Goal: Transaction & Acquisition: Purchase product/service

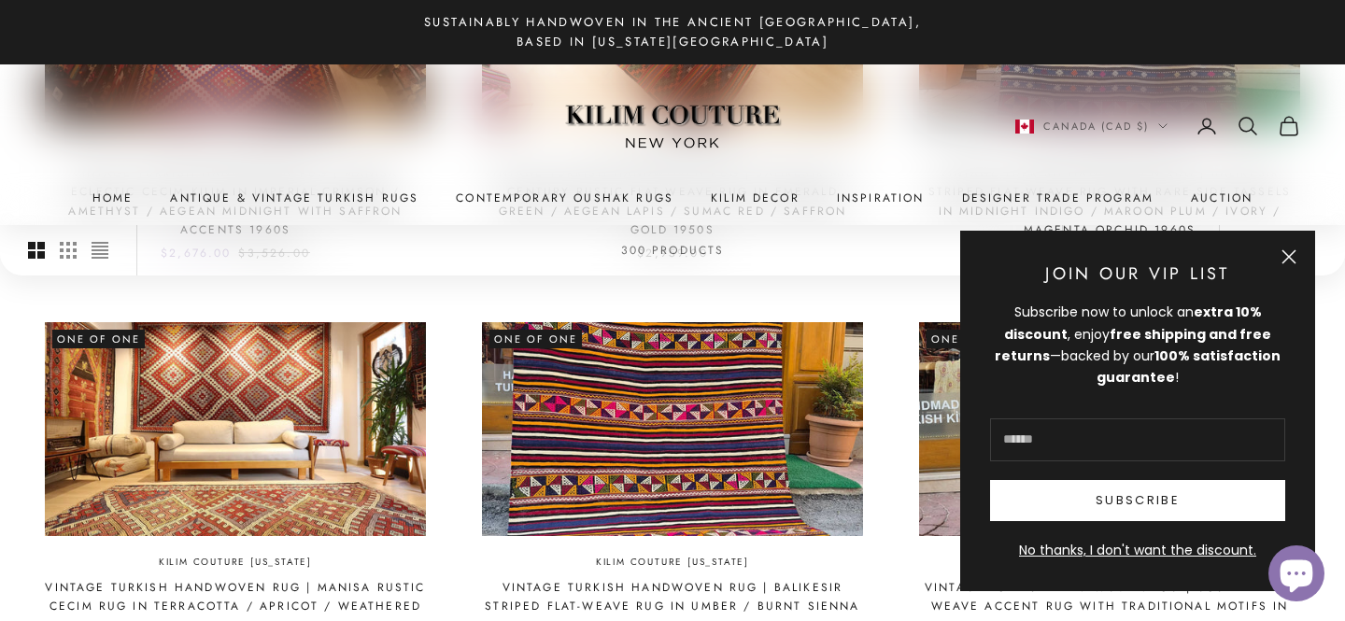
scroll to position [786, 0]
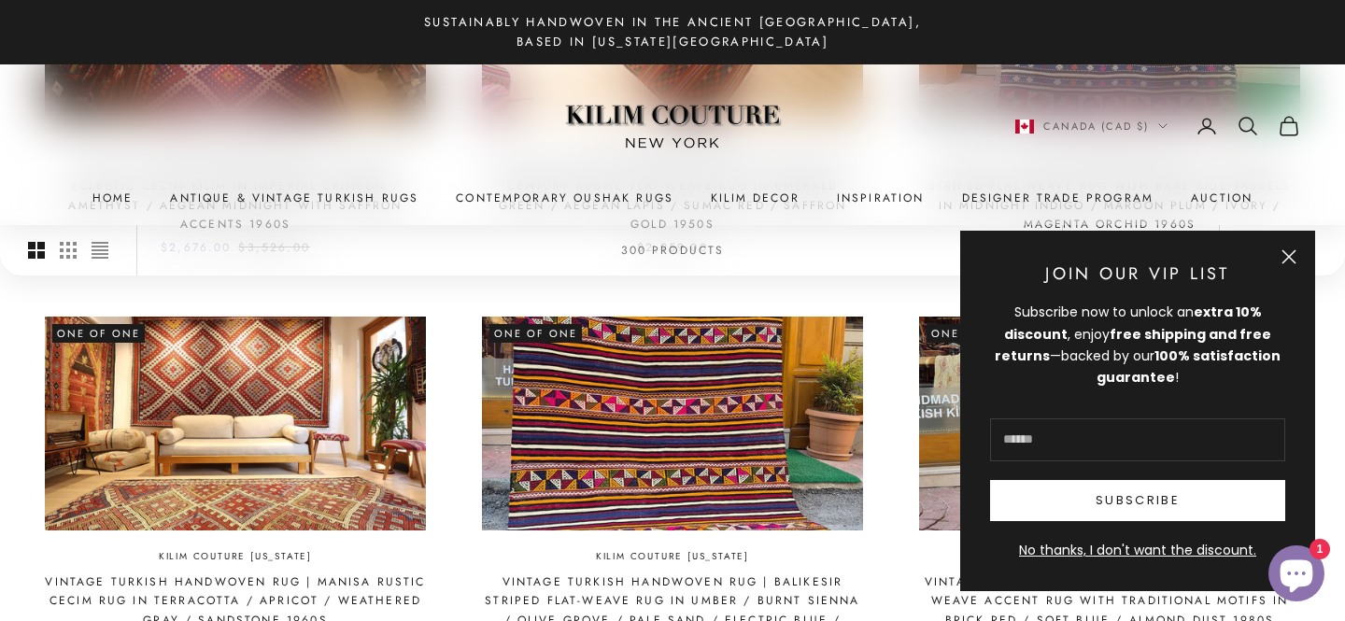
click at [1296, 249] on button "Close" at bounding box center [1289, 256] width 15 height 15
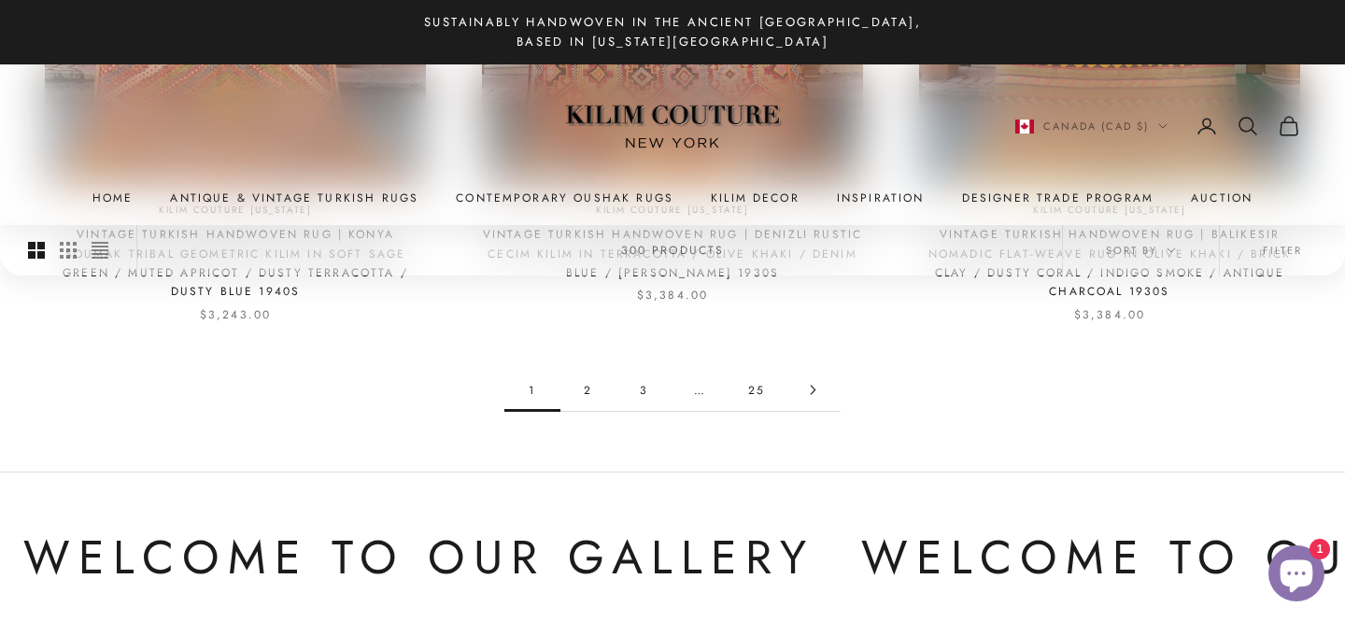
scroll to position [1961, 0]
click at [594, 390] on link "2" at bounding box center [588, 391] width 56 height 42
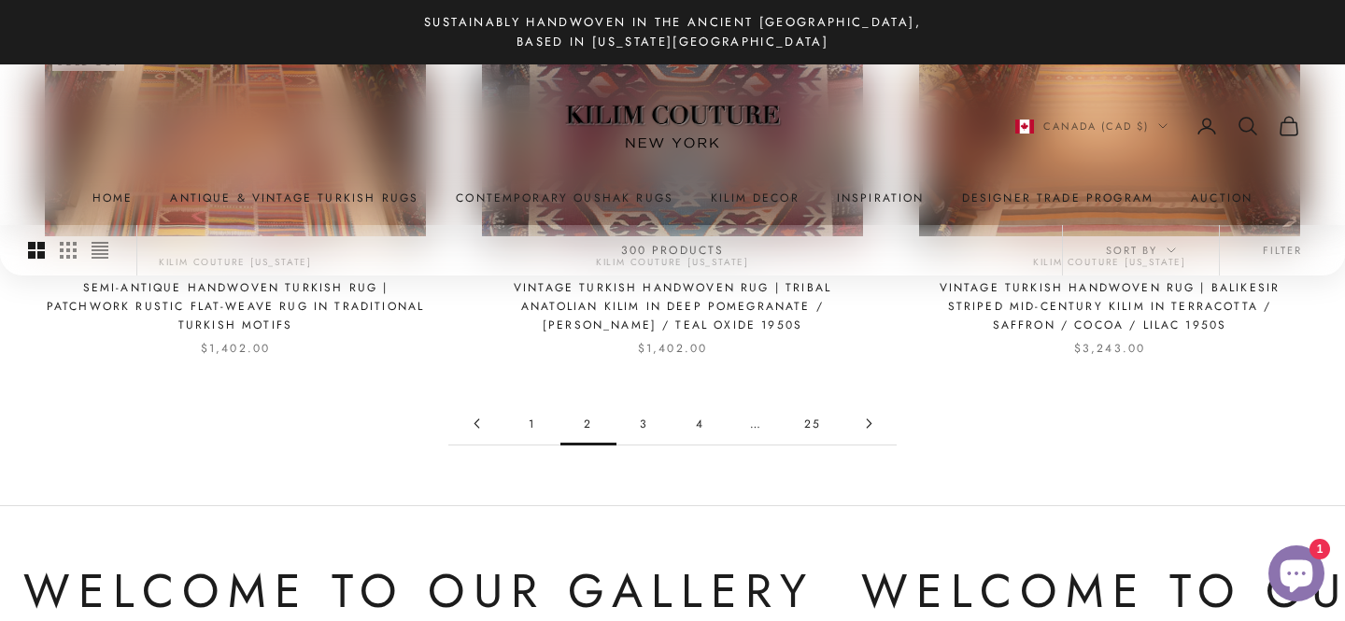
scroll to position [1879, 0]
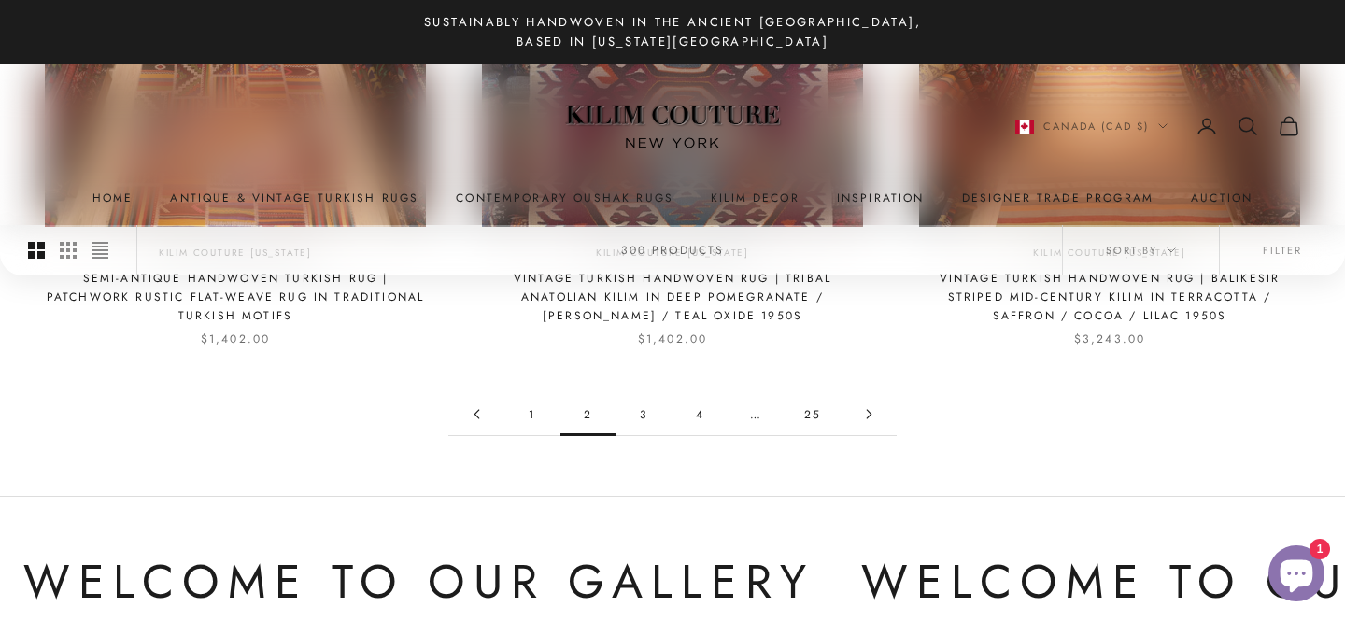
click at [645, 414] on link "3" at bounding box center [644, 414] width 56 height 42
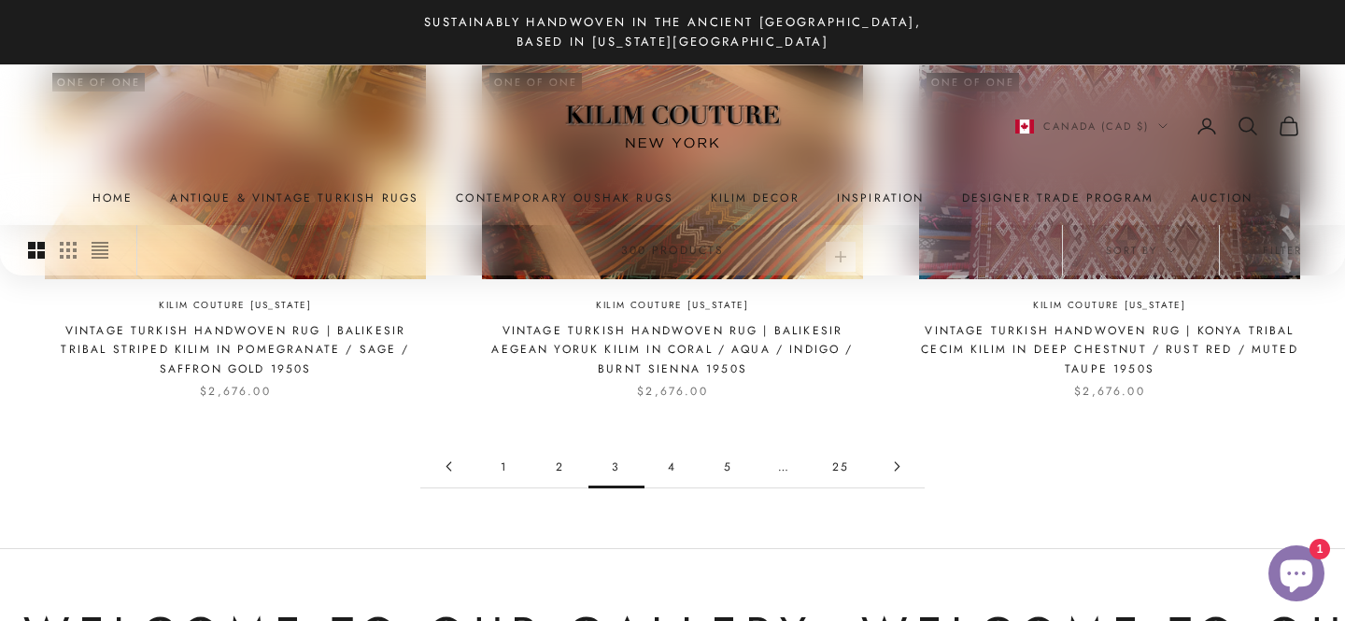
scroll to position [1854, 0]
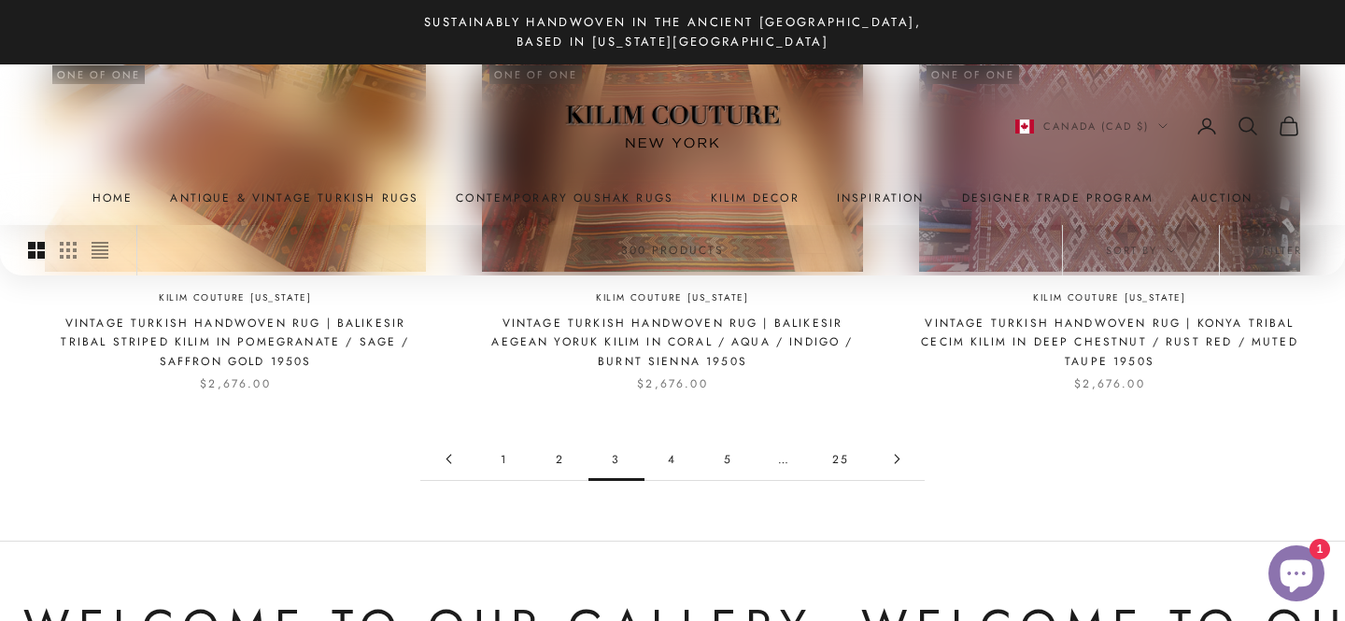
click at [673, 459] on link "4" at bounding box center [673, 459] width 56 height 42
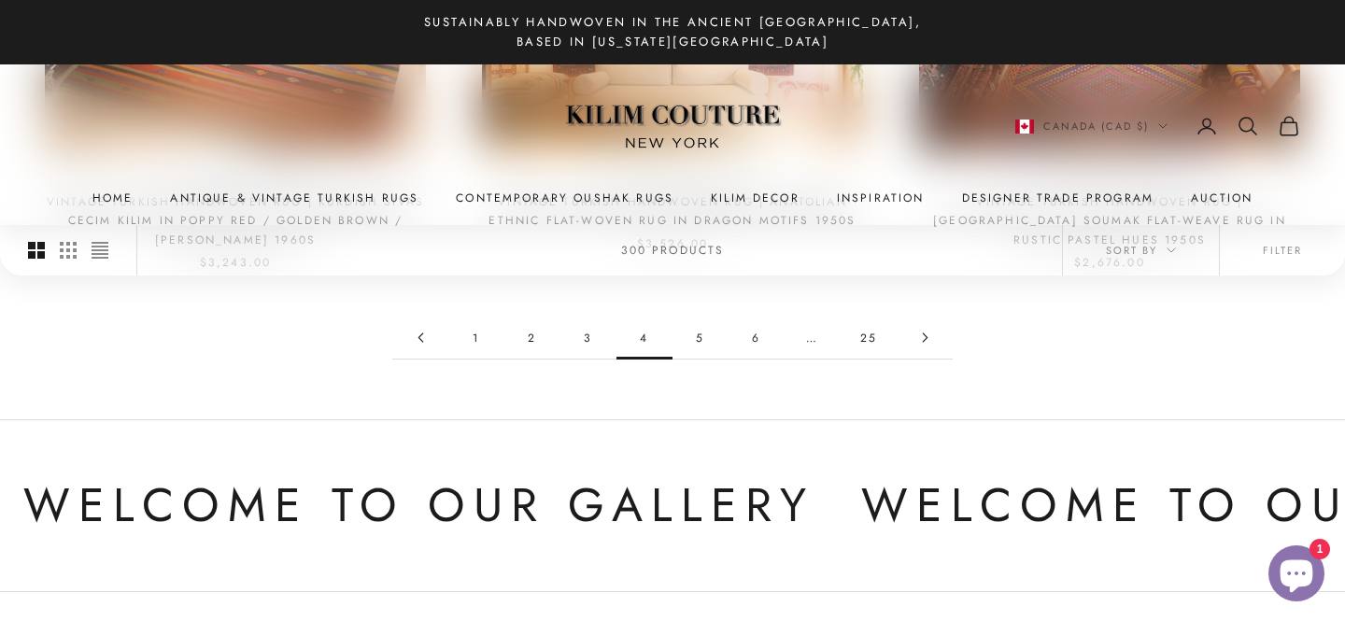
scroll to position [1989, 0]
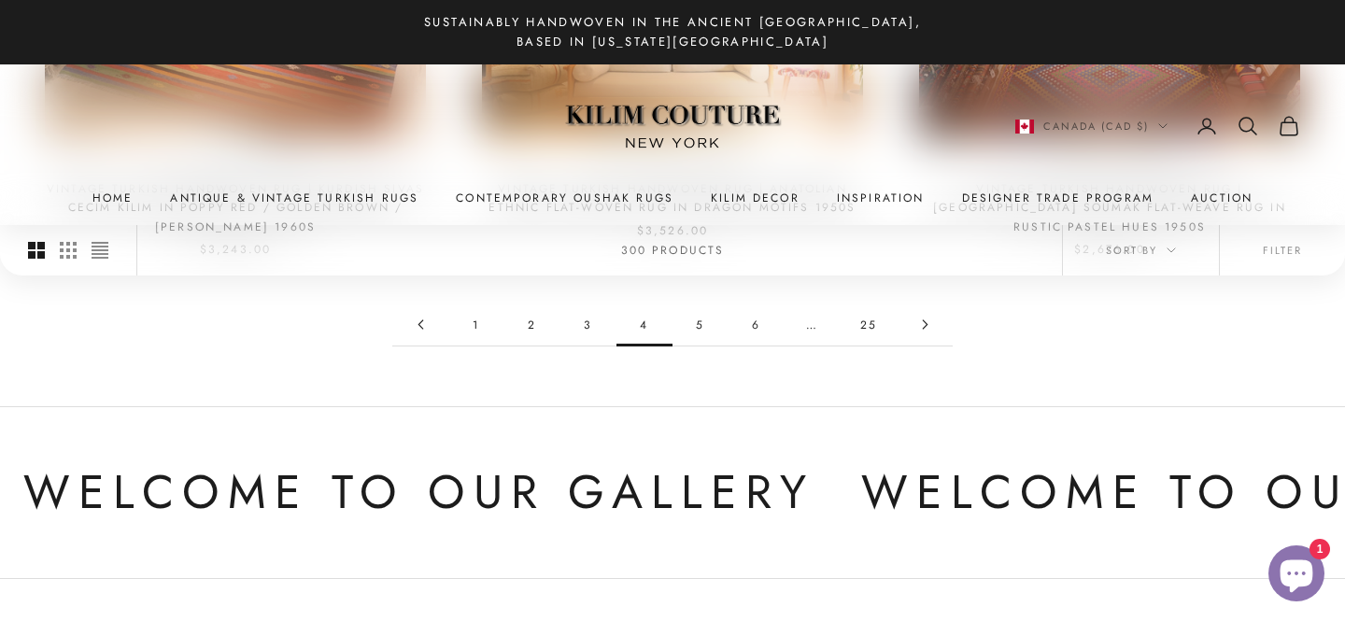
click at [703, 304] on link "5" at bounding box center [701, 325] width 56 height 42
